Goal: Information Seeking & Learning: Learn about a topic

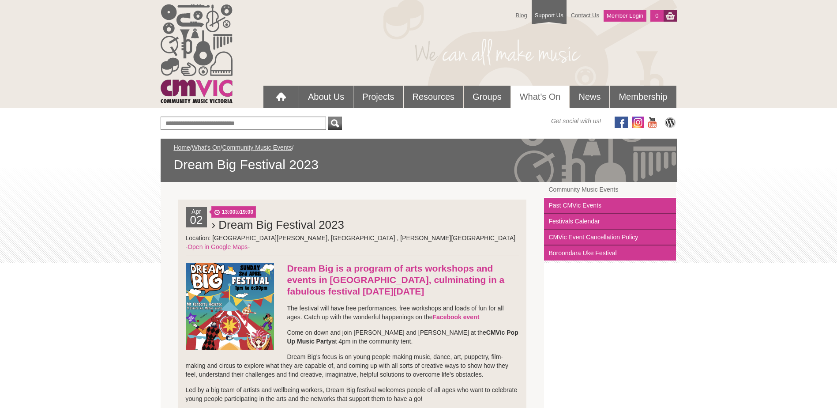
scroll to position [176, 0]
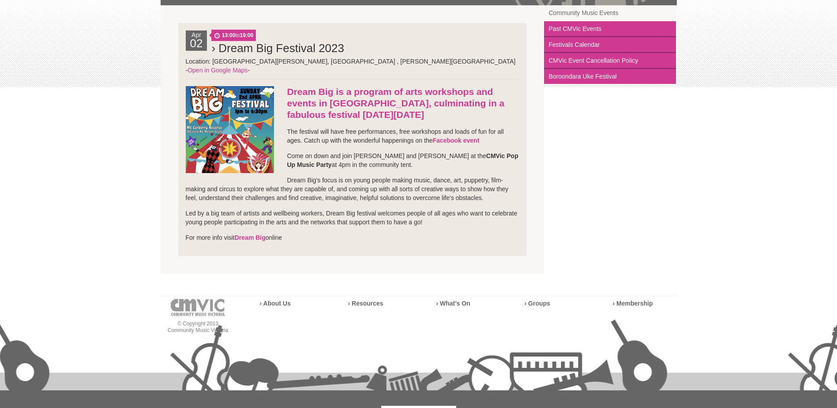
click at [246, 233] on p "For more info visit Dream Big online" at bounding box center [352, 237] width 333 height 9
click at [248, 234] on link "Dream Big" at bounding box center [250, 237] width 31 height 7
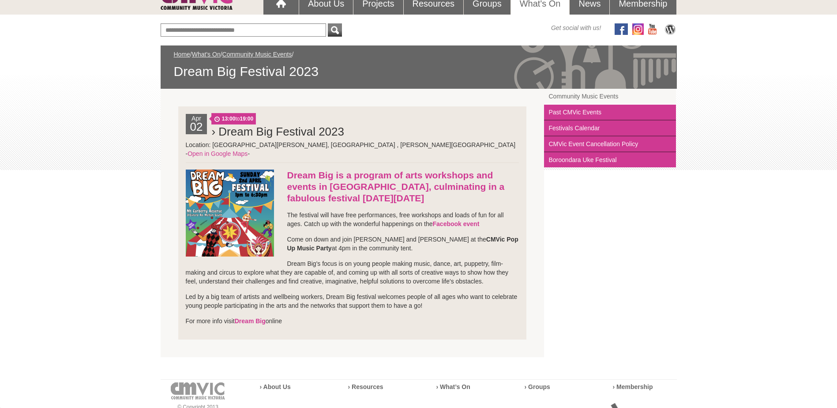
scroll to position [88, 0]
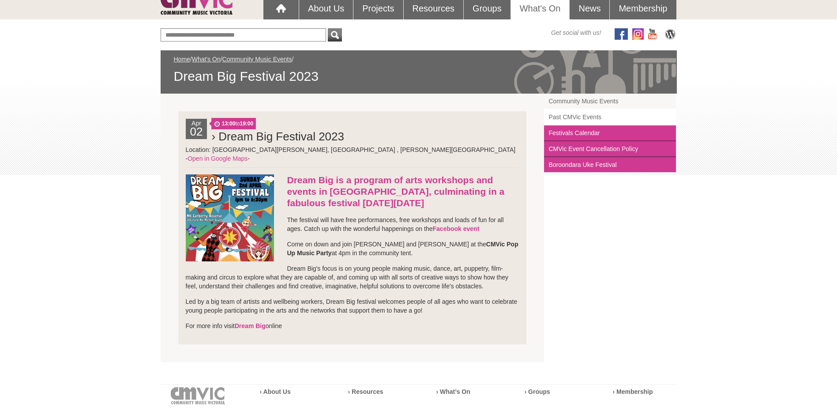
click at [595, 116] on link "Past CMVic Events" at bounding box center [610, 117] width 132 height 16
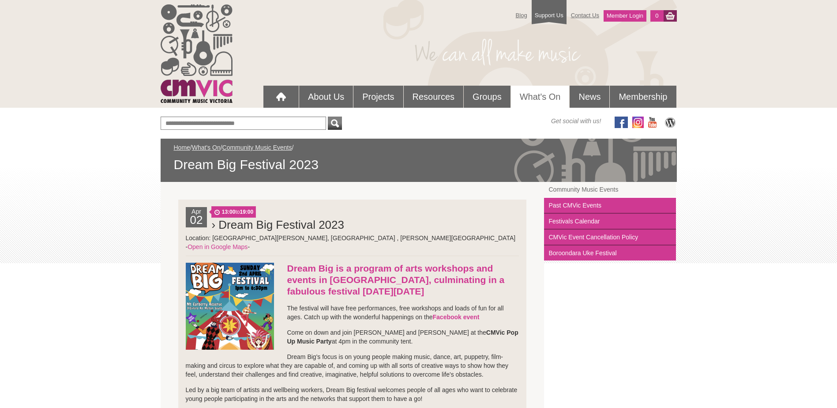
scroll to position [88, 0]
